Goal: Transaction & Acquisition: Purchase product/service

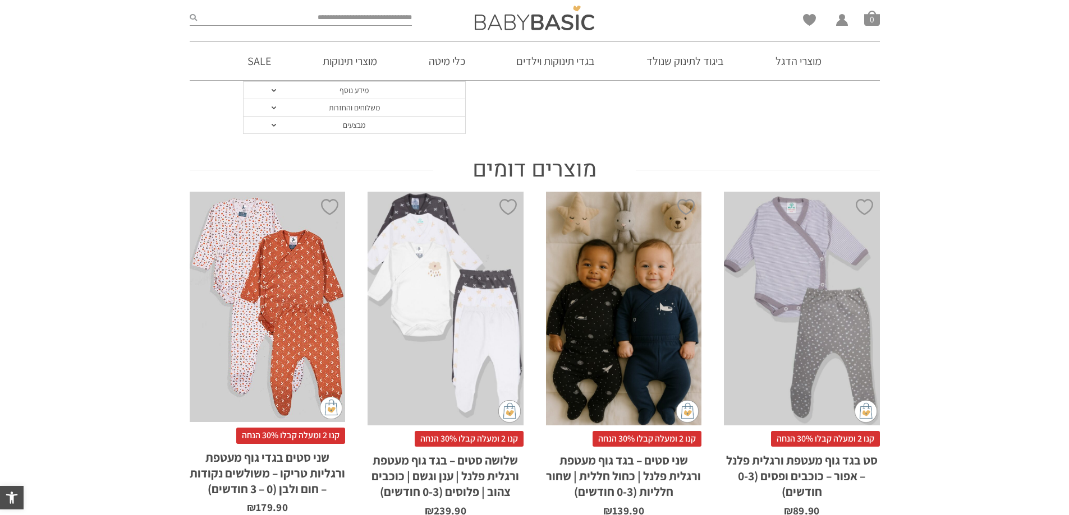
scroll to position [617, 0]
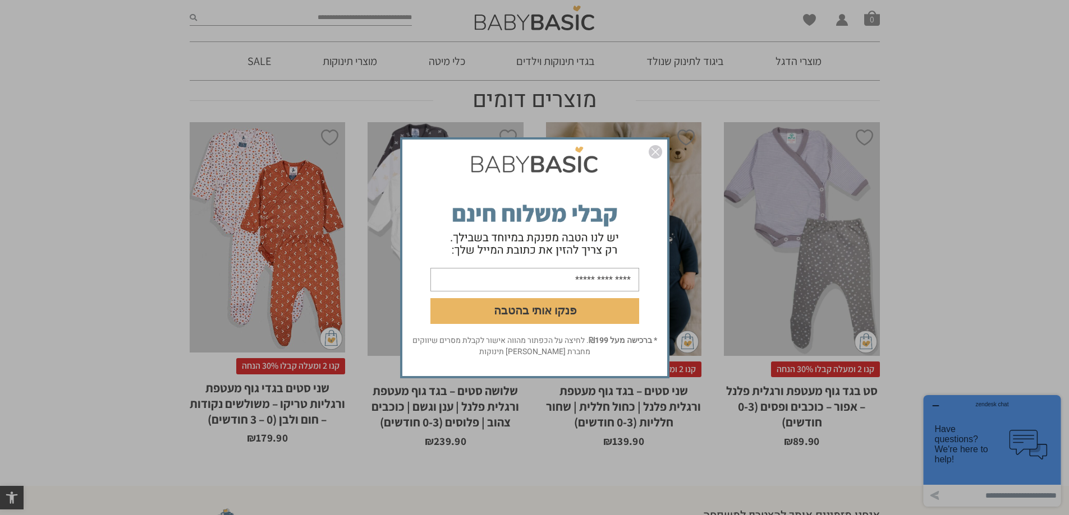
click at [655, 153] on img "סגור" at bounding box center [654, 151] width 13 height 13
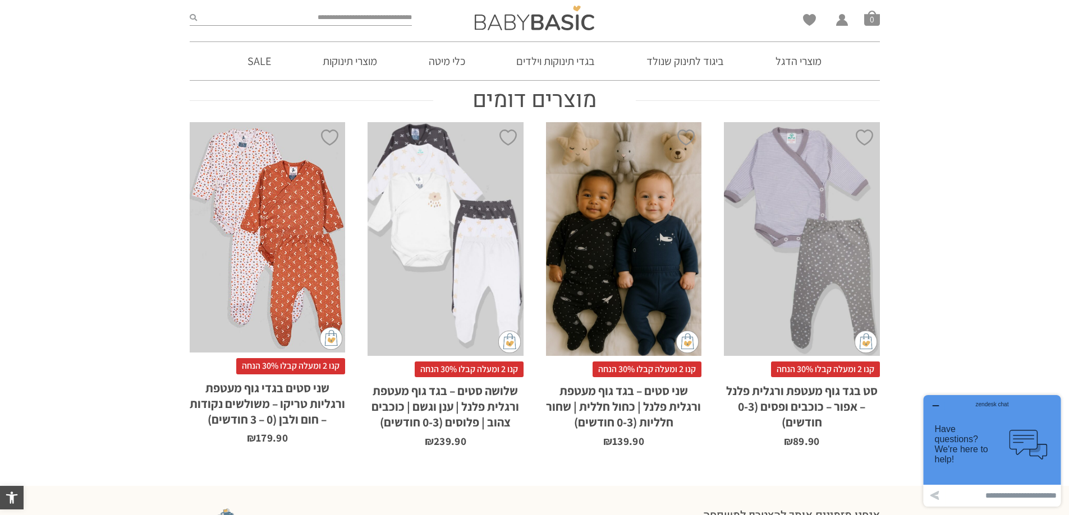
click at [464, 210] on div "x הוספה לסל" at bounding box center [445, 238] width 156 height 233
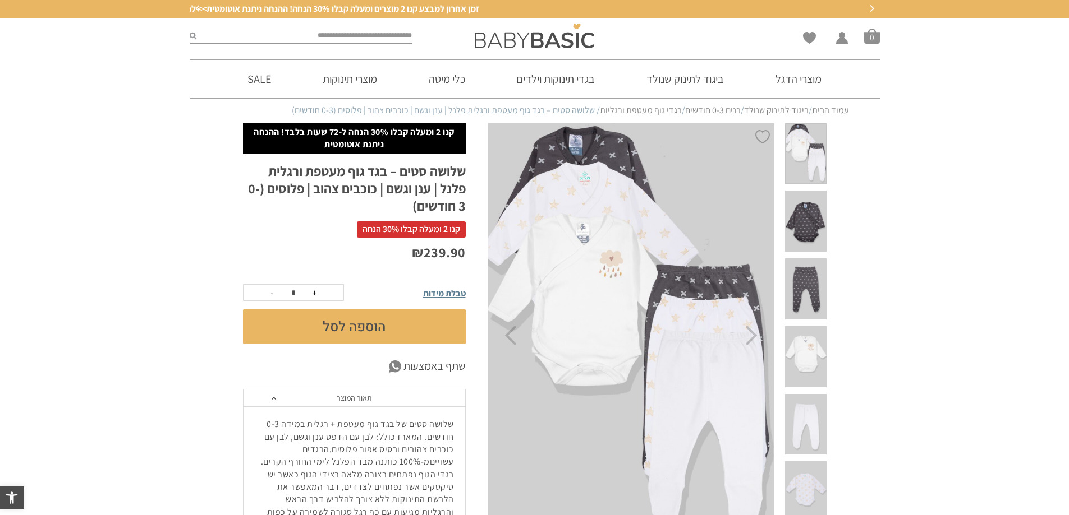
click at [811, 326] on span at bounding box center [805, 356] width 41 height 61
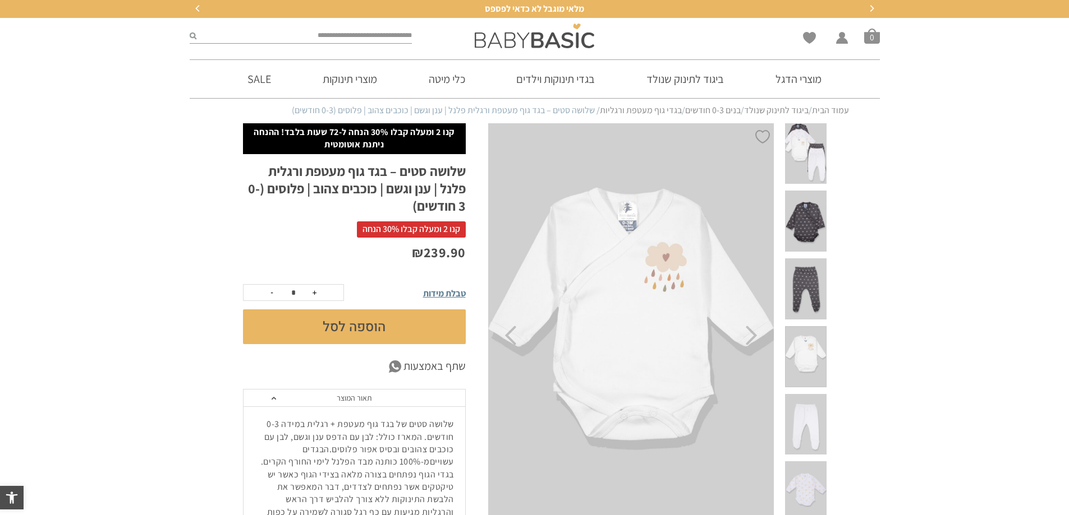
click at [809, 263] on span at bounding box center [805, 289] width 41 height 61
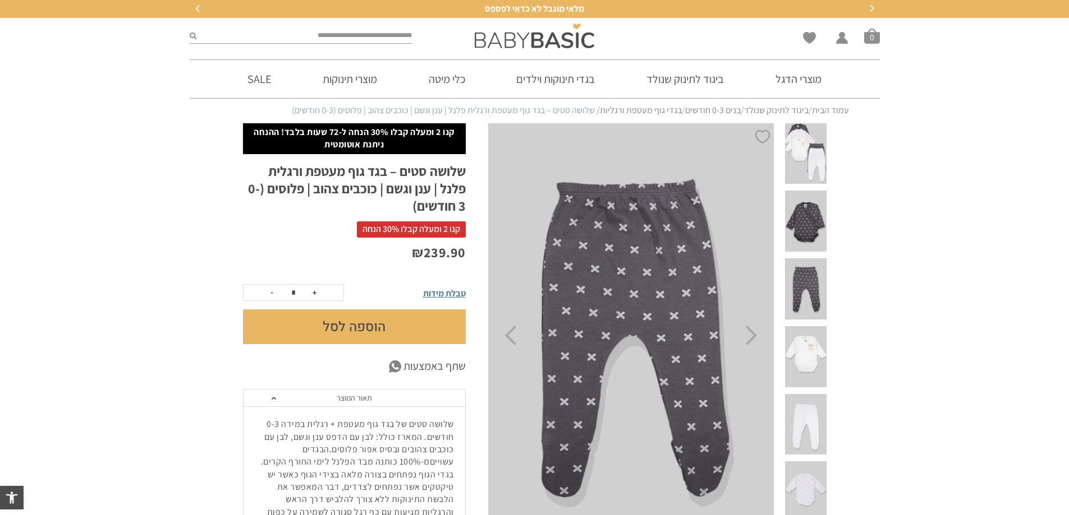
click at [799, 204] on span at bounding box center [805, 221] width 41 height 61
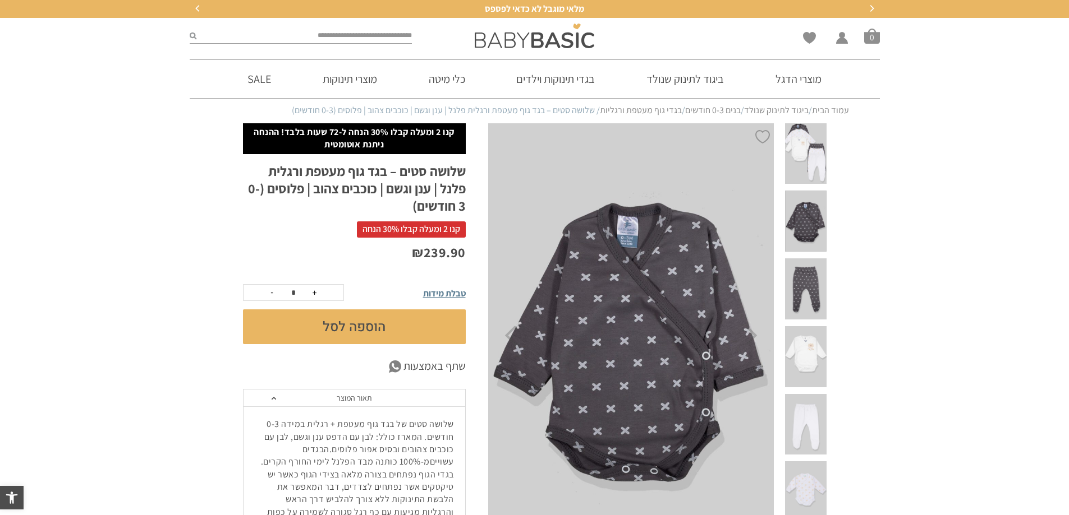
click at [814, 150] on span at bounding box center [805, 153] width 41 height 61
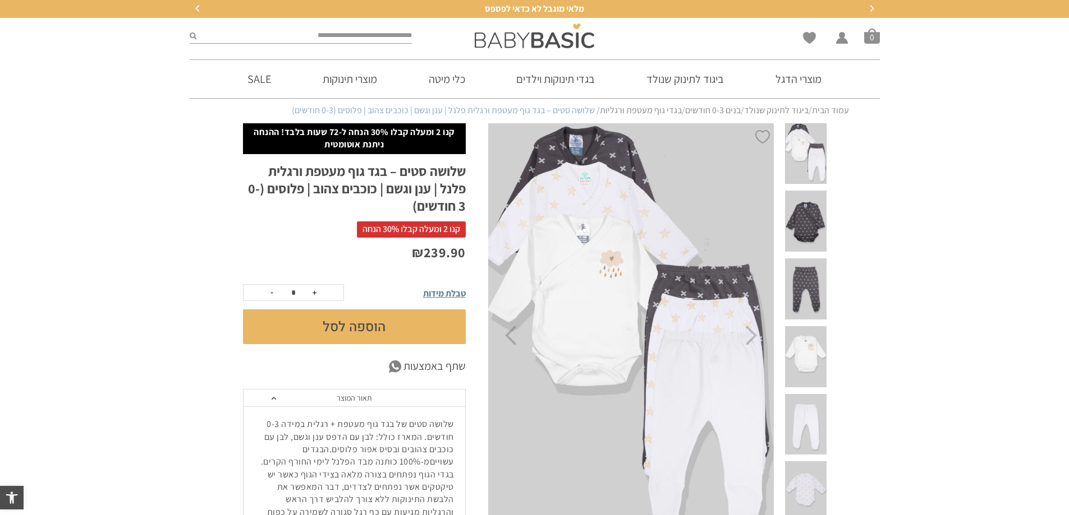
click at [822, 197] on span at bounding box center [805, 221] width 41 height 61
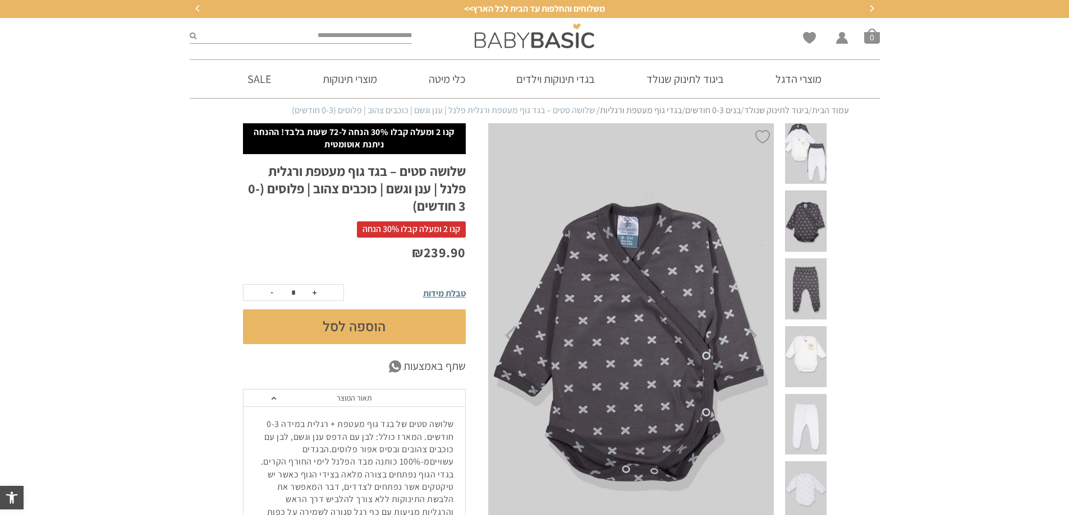
drag, startPoint x: 812, startPoint y: 268, endPoint x: 804, endPoint y: 310, distance: 42.7
click at [812, 269] on span at bounding box center [805, 289] width 41 height 61
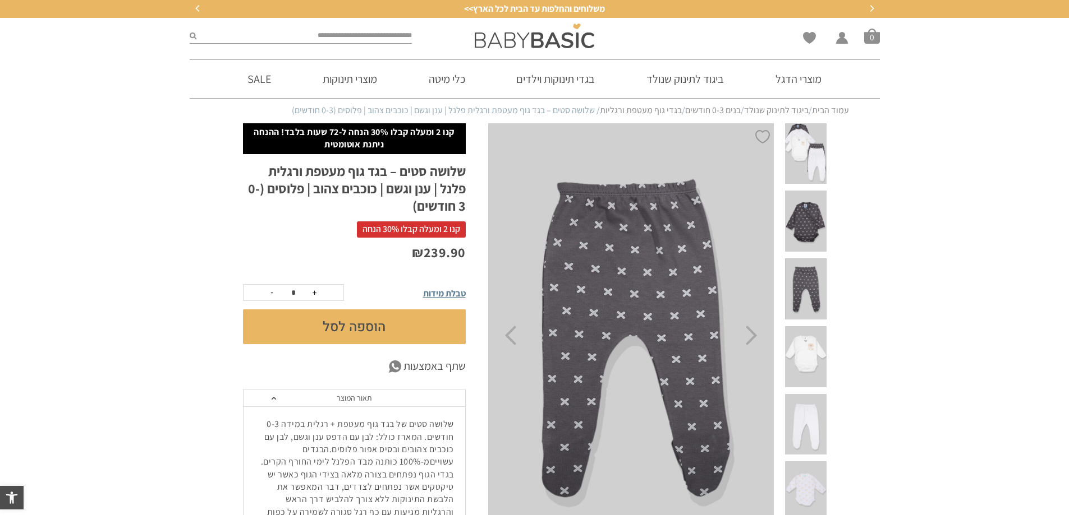
click at [804, 394] on span at bounding box center [805, 424] width 41 height 61
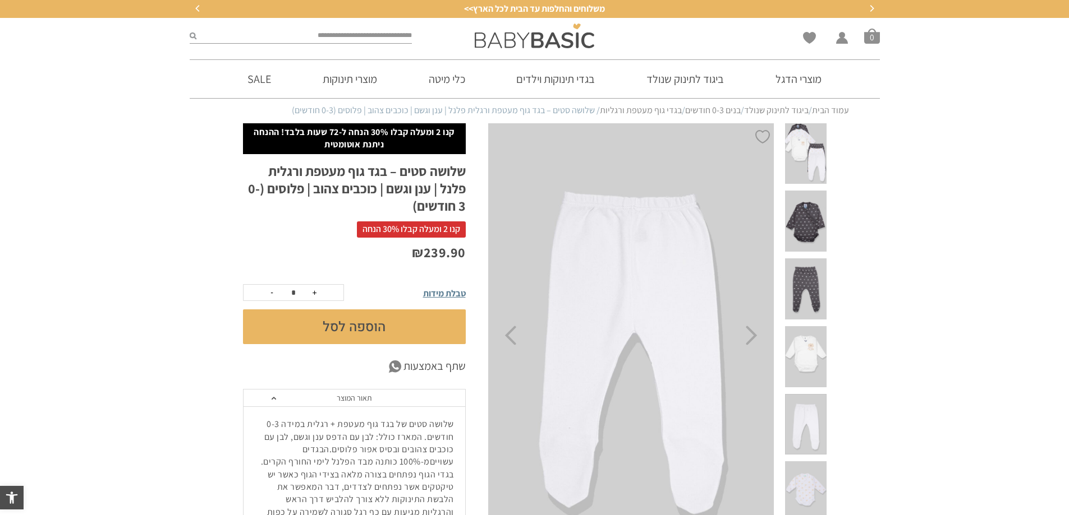
click at [802, 462] on span at bounding box center [805, 492] width 41 height 61
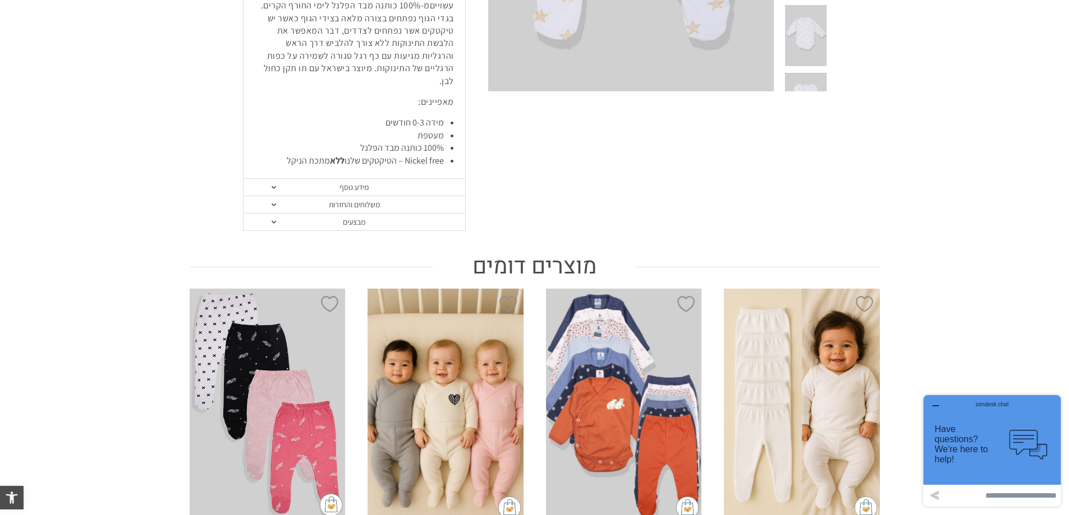
scroll to position [561, 0]
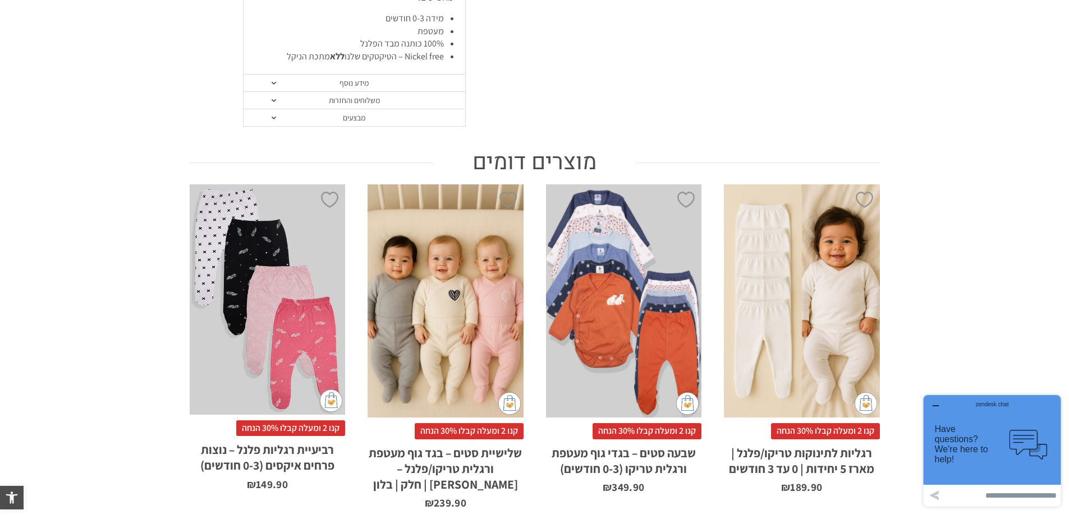
click at [481, 251] on div "x בחירת סוג בד טריקו (עונת מעבר/קיץ) פלנל (חורף)" at bounding box center [445, 301] width 156 height 233
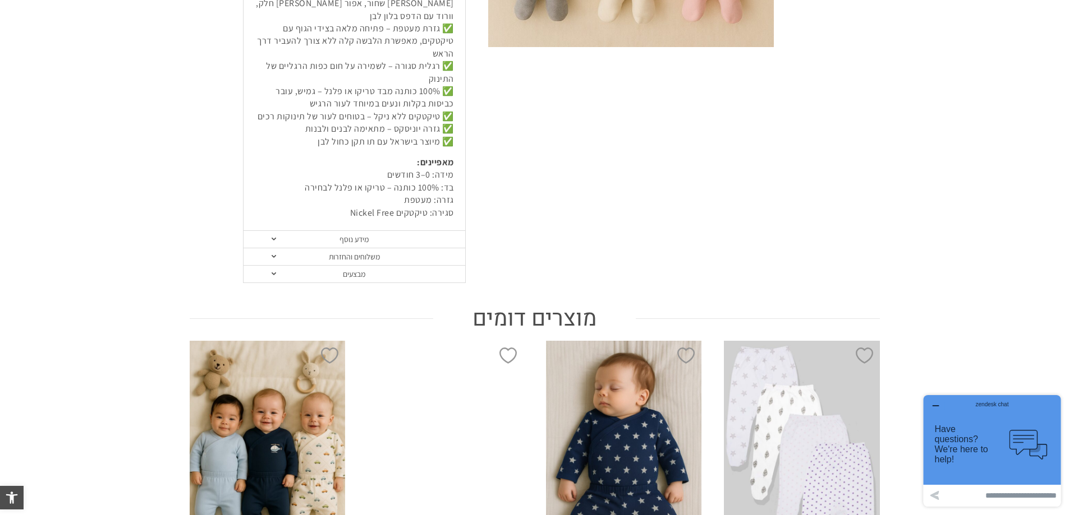
scroll to position [729, 0]
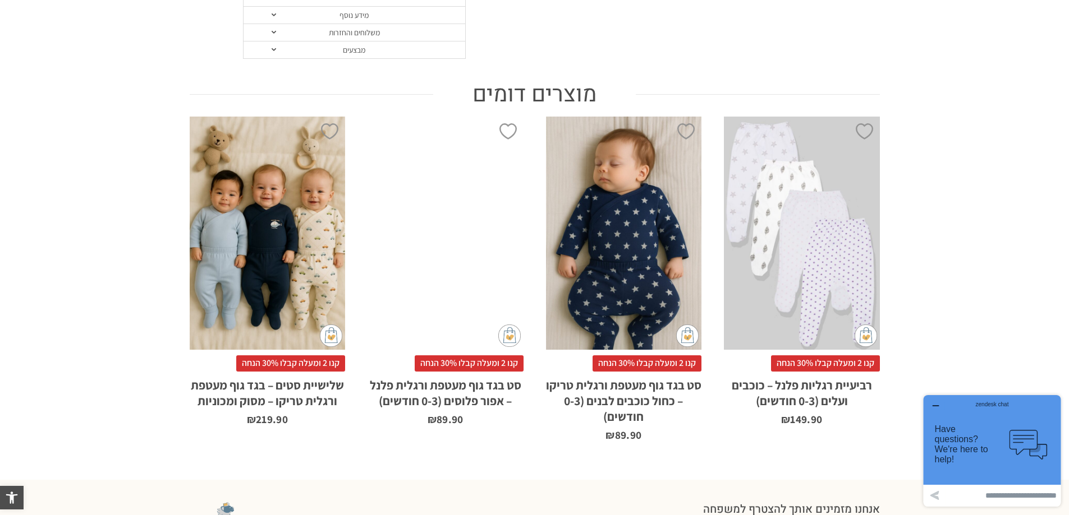
click at [307, 232] on div "x הוספה לסל" at bounding box center [268, 233] width 156 height 233
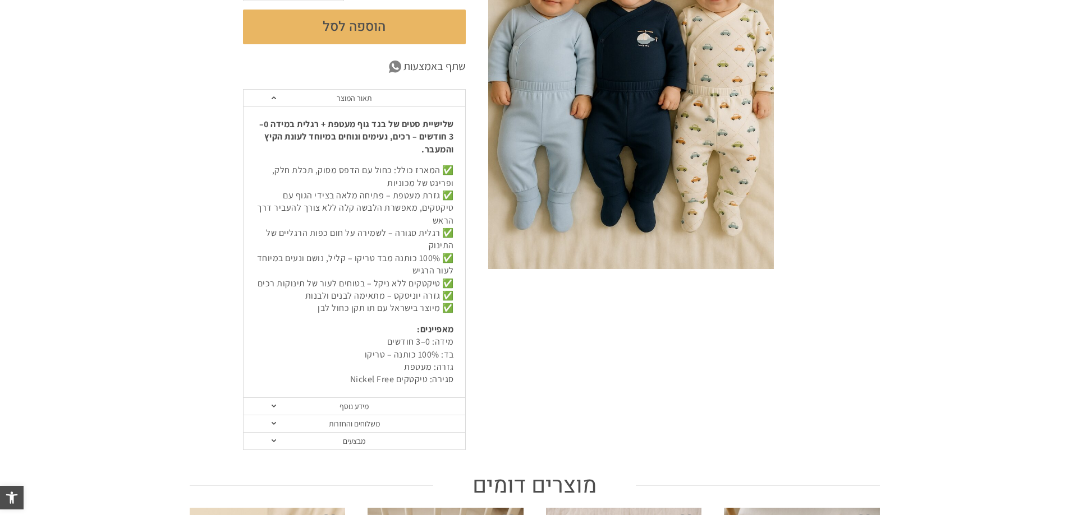
scroll to position [393, 0]
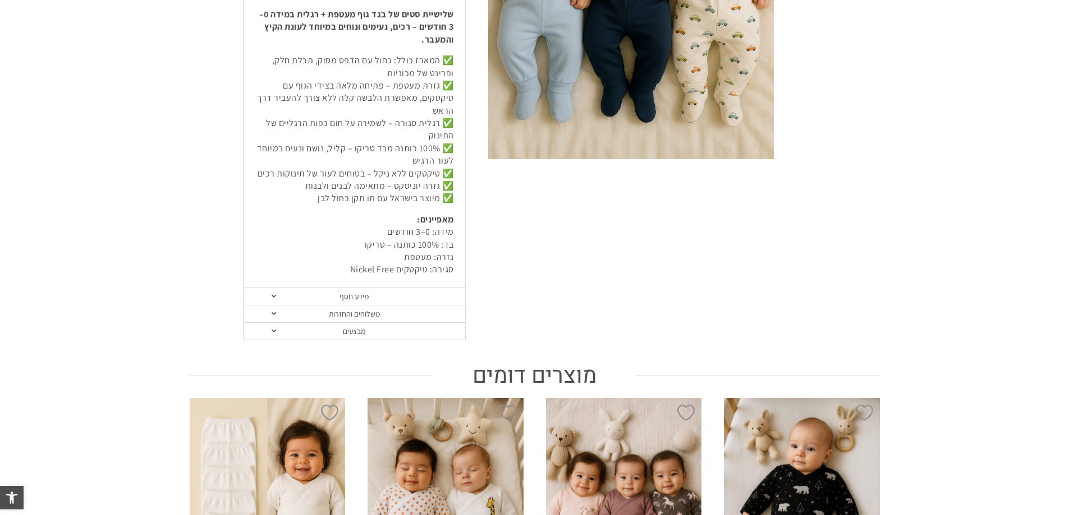
click at [345, 314] on link "משלוחים והחזרות" at bounding box center [354, 314] width 222 height 17
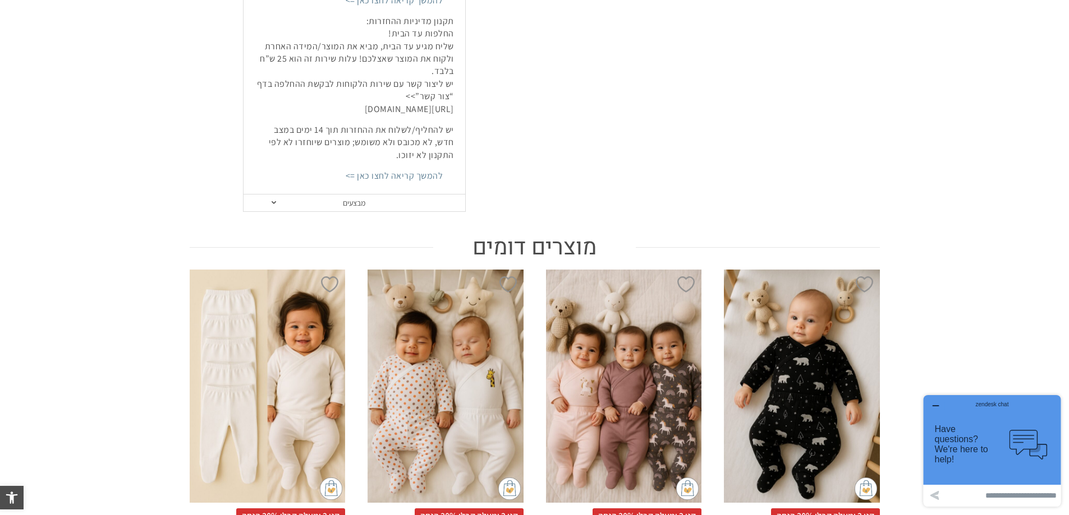
scroll to position [715, 0]
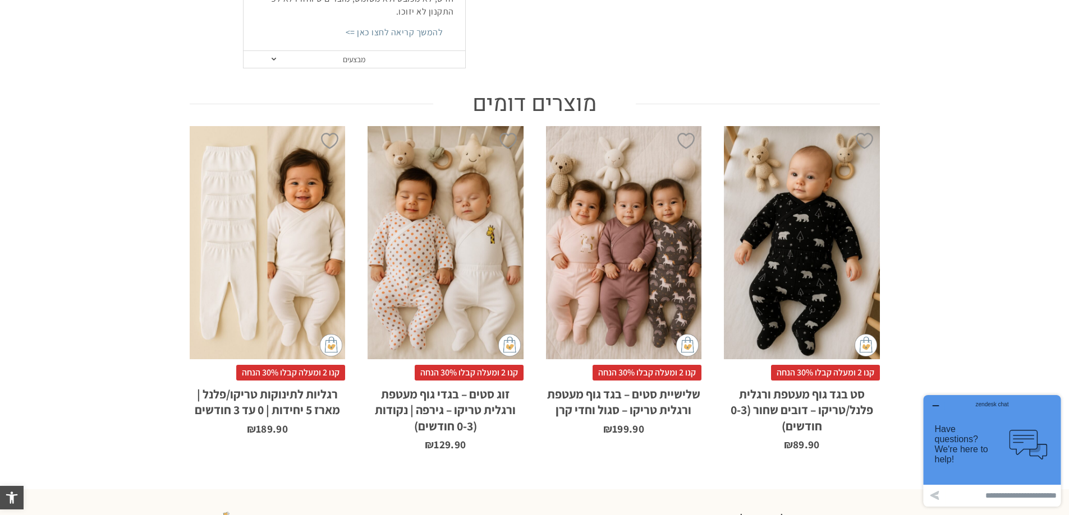
click at [655, 266] on div "x הוספה לסל" at bounding box center [624, 242] width 156 height 233
